Goal: Transaction & Acquisition: Download file/media

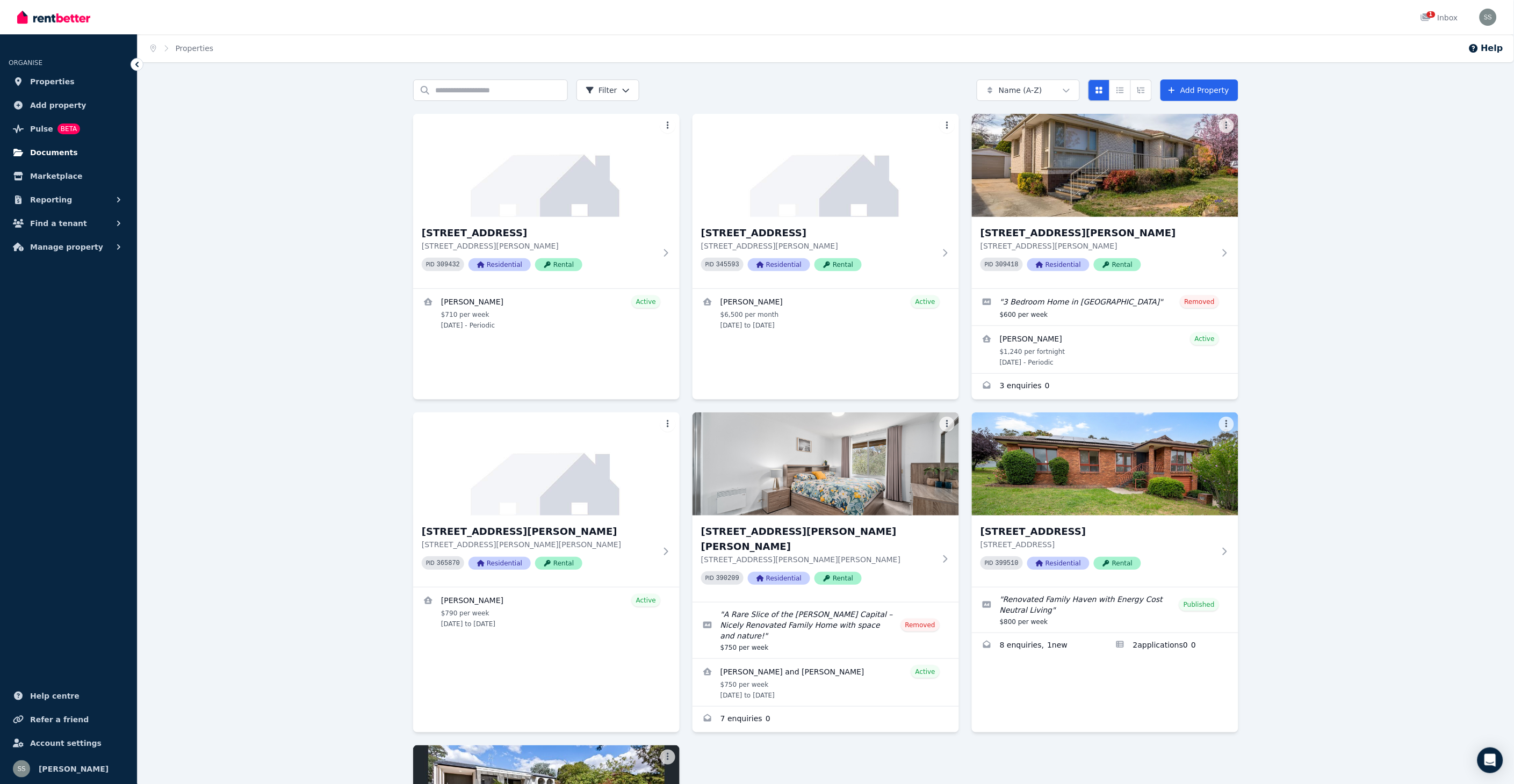
click at [61, 151] on span "Documents" at bounding box center [54, 153] width 48 height 13
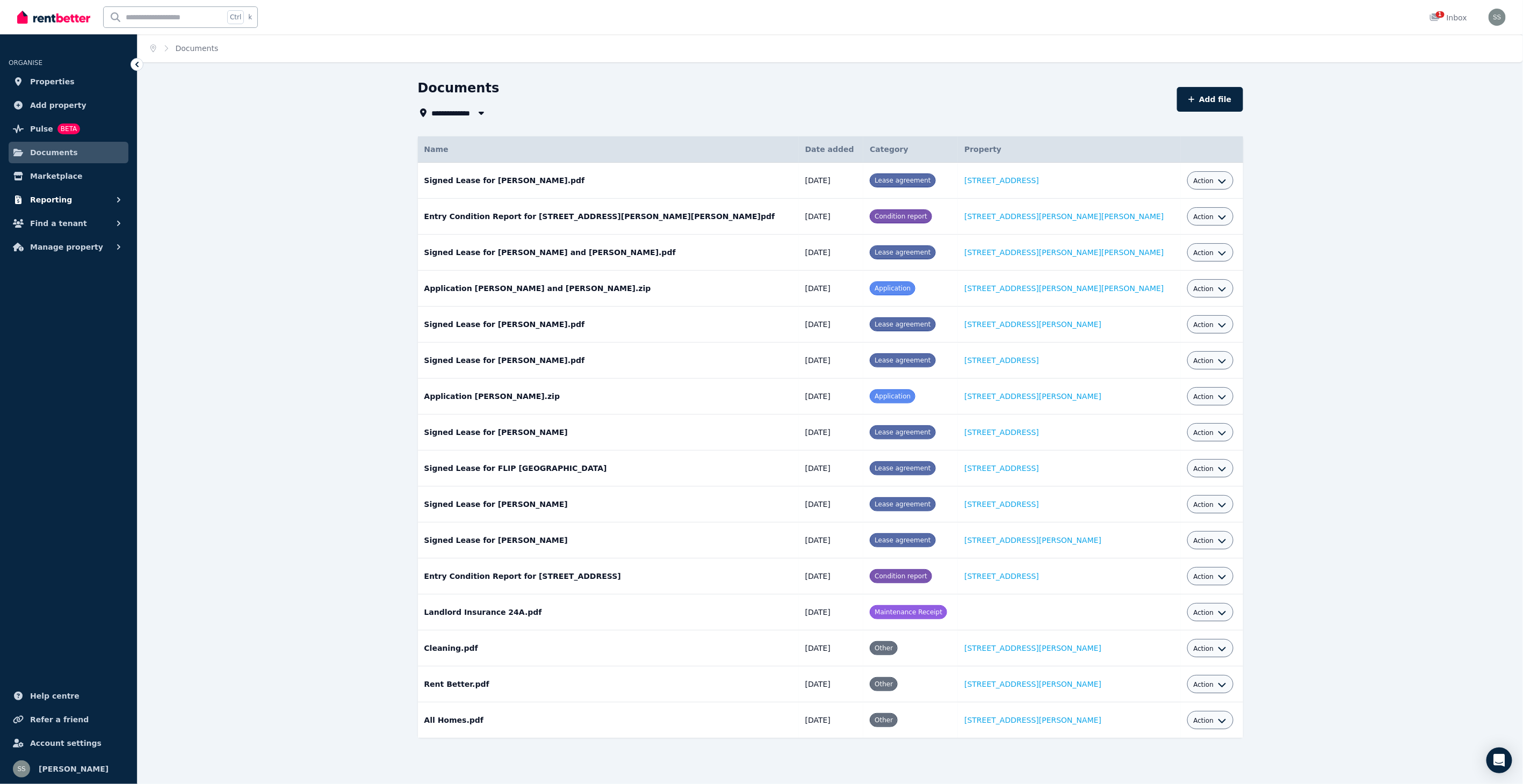
click at [56, 195] on span "Reporting" at bounding box center [51, 200] width 42 height 13
click at [61, 224] on span "Payments" at bounding box center [83, 223] width 72 height 13
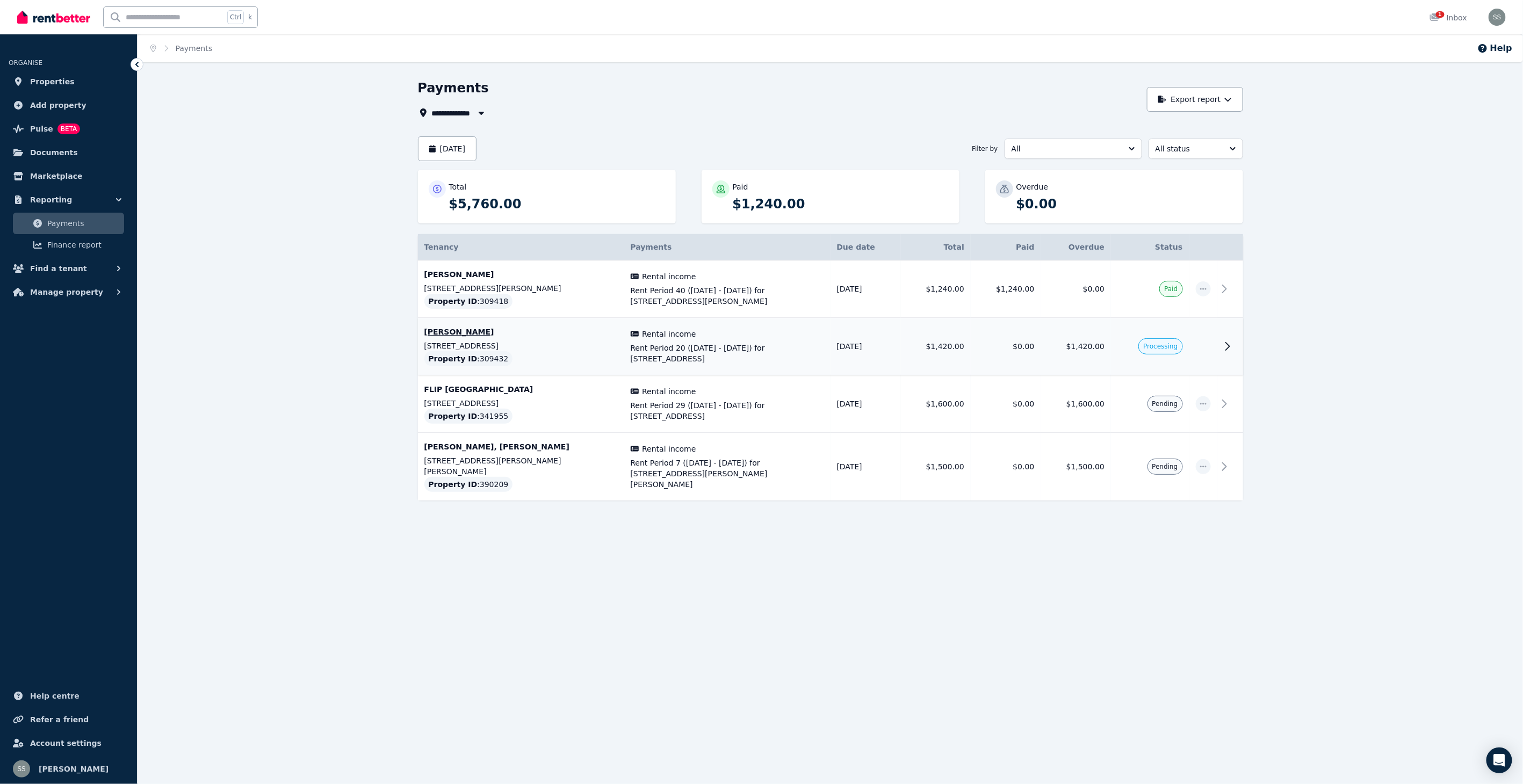
click at [665, 346] on span "Rent Period 20 ([DATE] - [DATE]) for [STREET_ADDRESS]" at bounding box center [728, 354] width 194 height 21
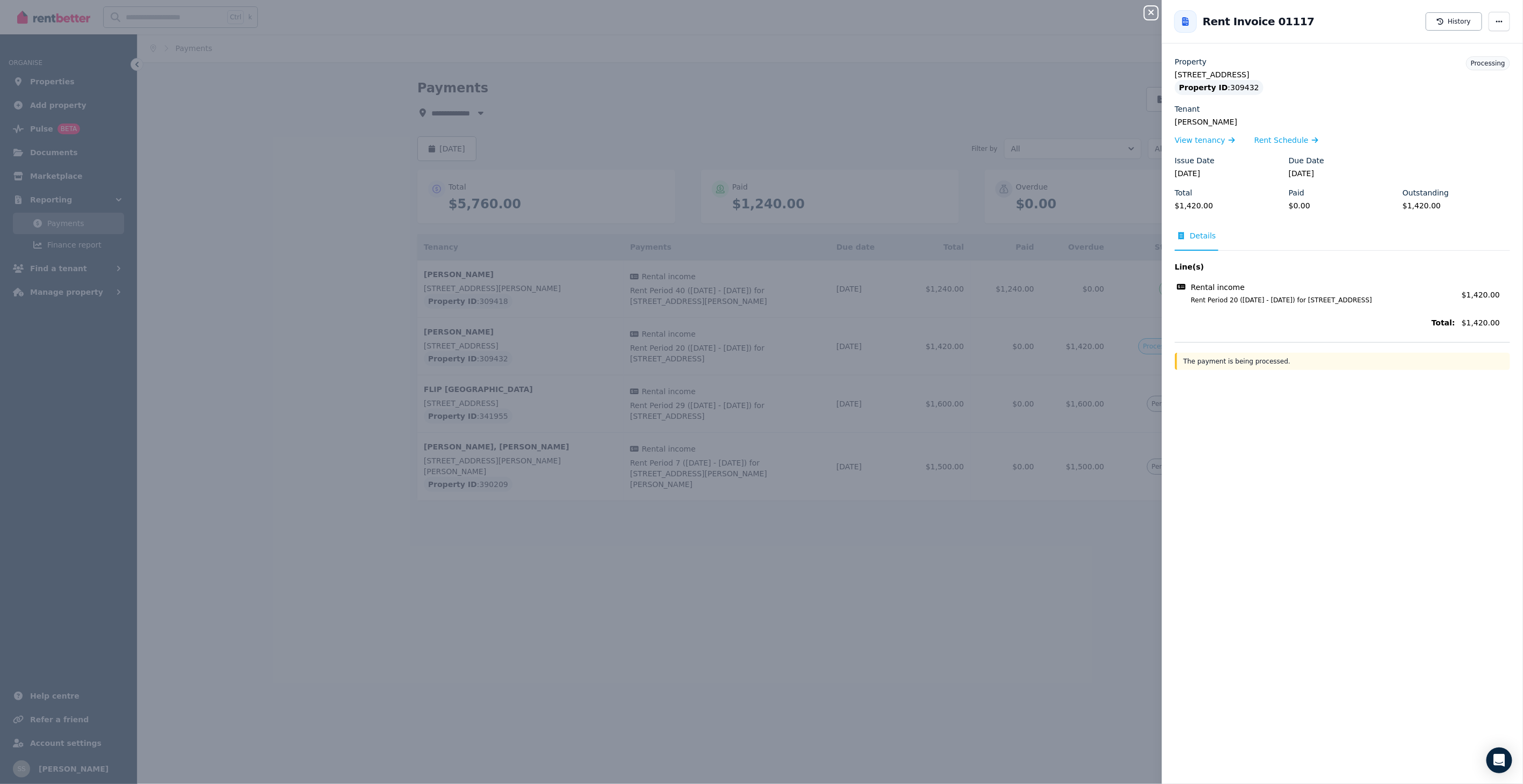
drag, startPoint x: 1286, startPoint y: 173, endPoint x: 1340, endPoint y: 174, distance: 54.0
click at [1340, 174] on legend "[DATE]" at bounding box center [1342, 173] width 107 height 11
click at [1291, 136] on span "Rent Schedule" at bounding box center [1281, 140] width 54 height 11
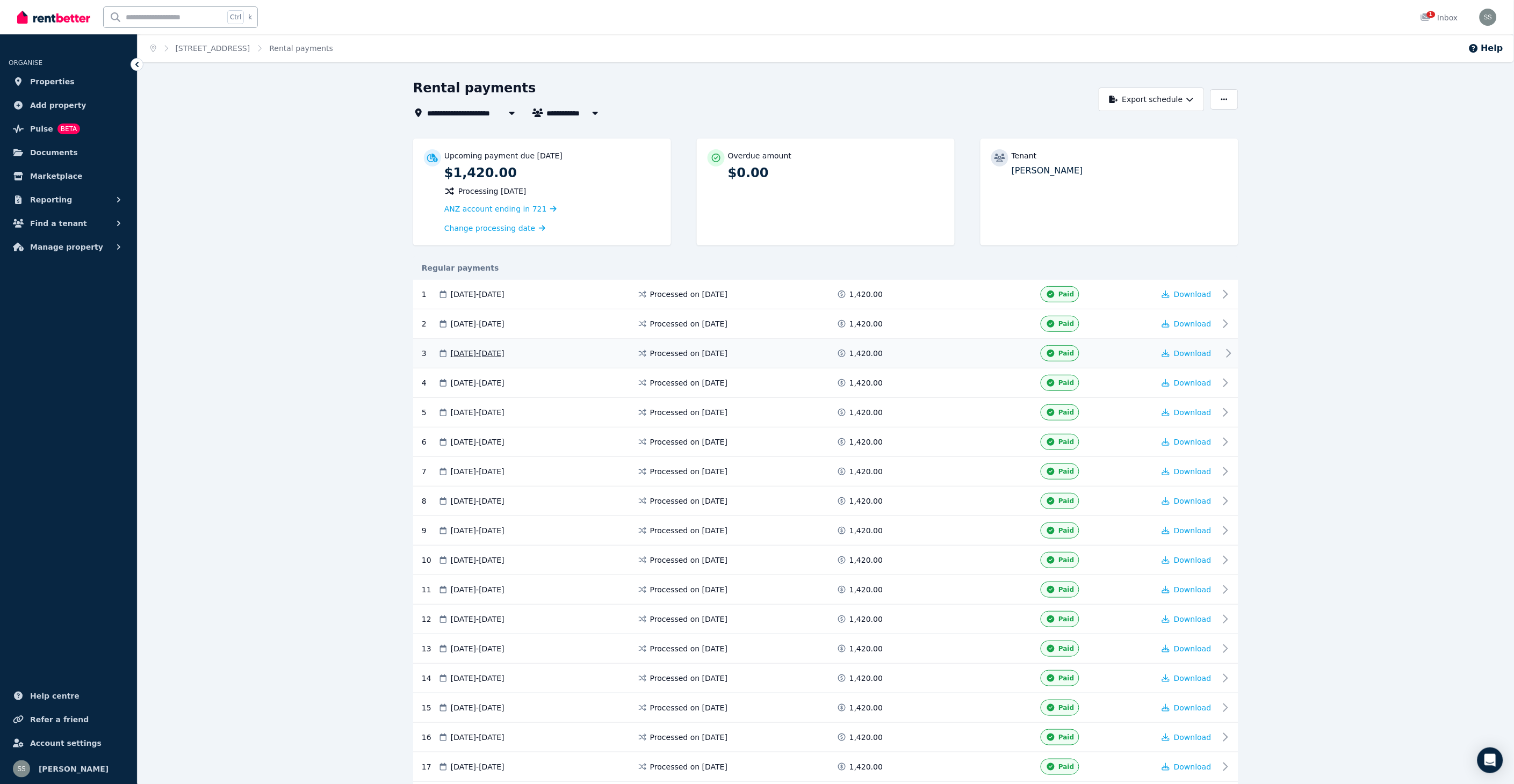
scroll to position [176, 0]
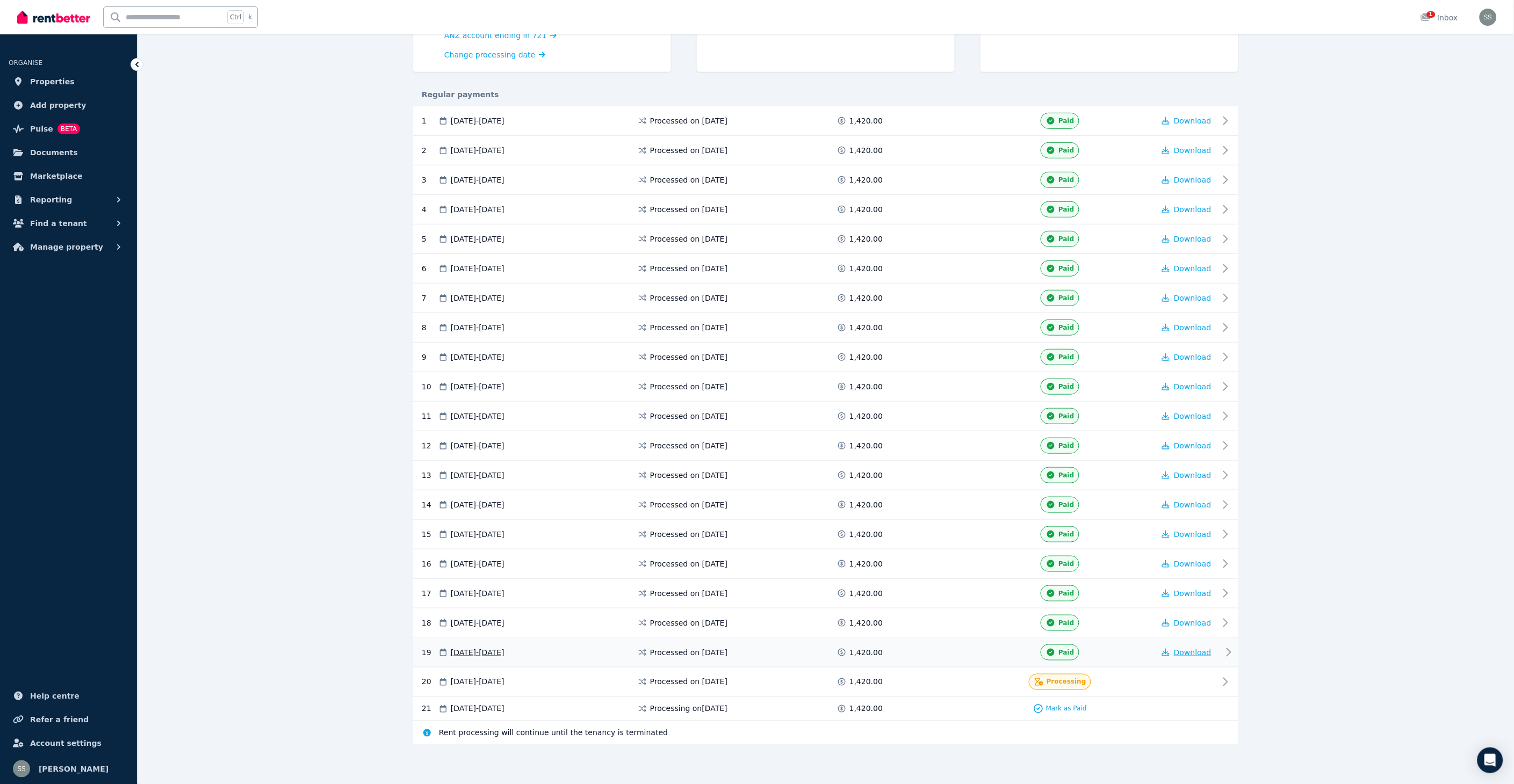
click at [1196, 651] on span "Download" at bounding box center [1193, 653] width 38 height 9
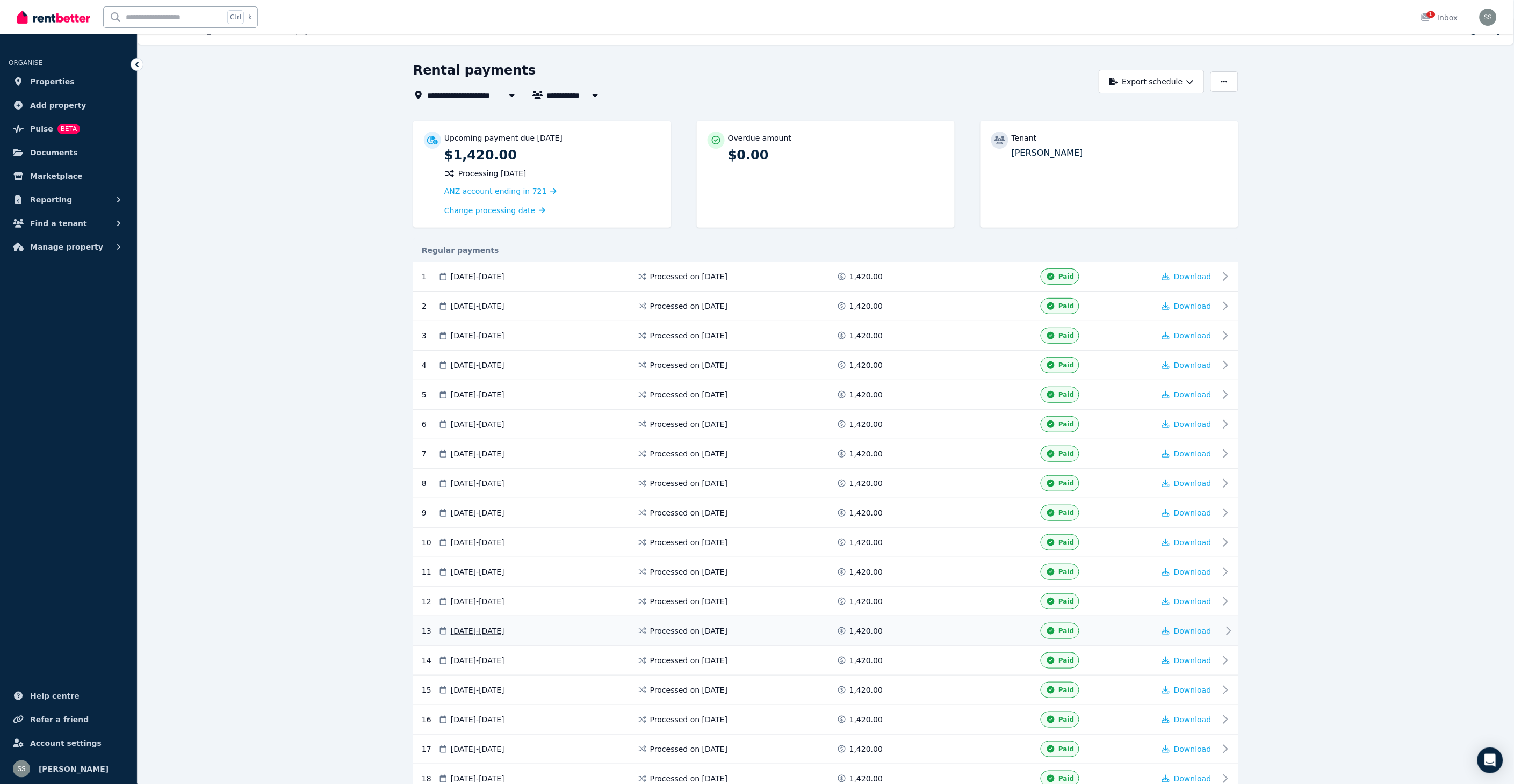
scroll to position [0, 0]
